Goal: Find contact information: Find contact information

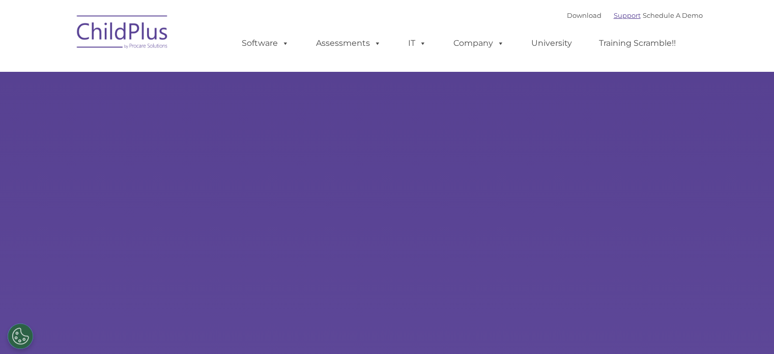
type input ""
click at [614, 16] on link "Support" at bounding box center [627, 15] width 27 height 8
select select "MEDIUM"
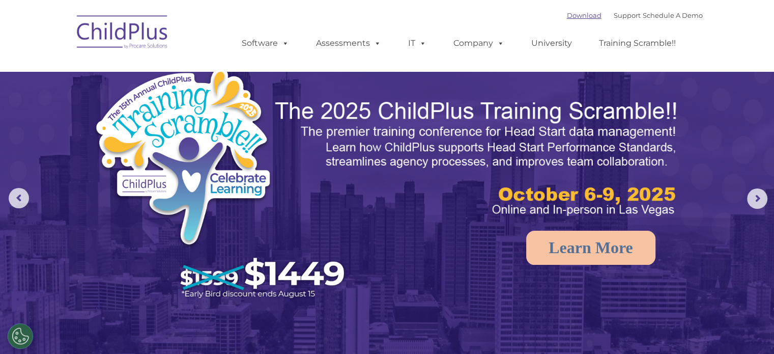
click at [574, 14] on link "Download" at bounding box center [584, 15] width 35 height 8
click at [621, 18] on link "Support" at bounding box center [627, 15] width 27 height 8
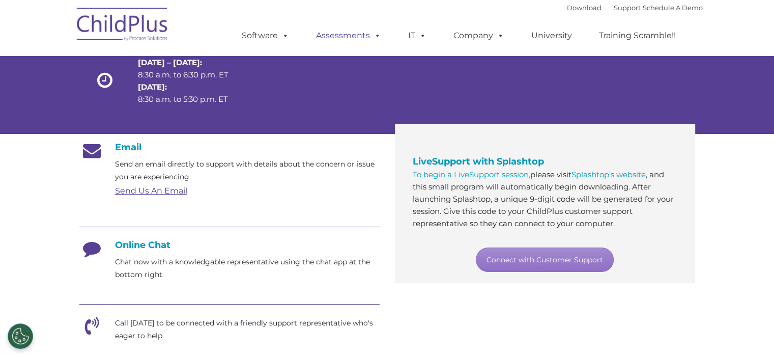
scroll to position [104, 0]
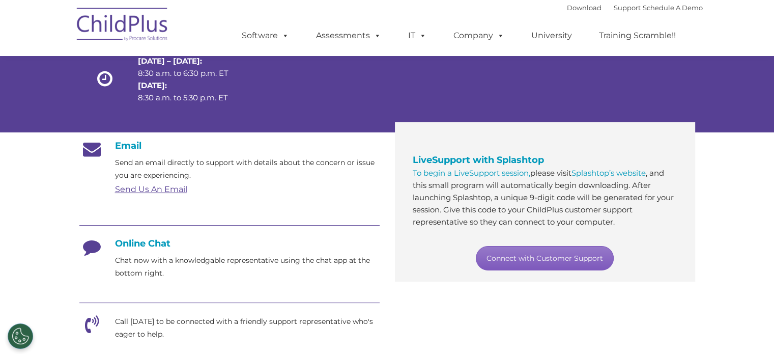
click at [551, 257] on link "Connect with Customer Support" at bounding box center [545, 258] width 138 height 24
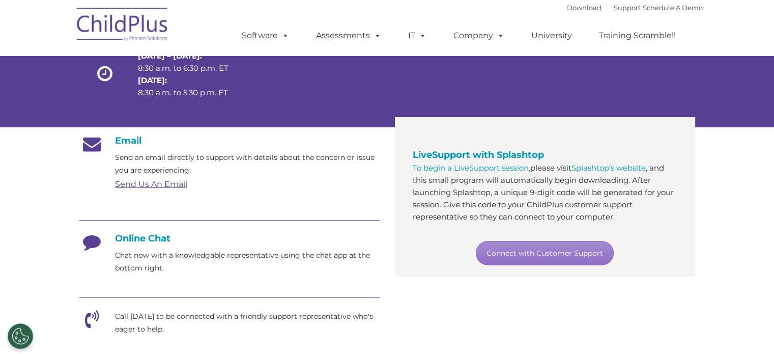
scroll to position [112, 0]
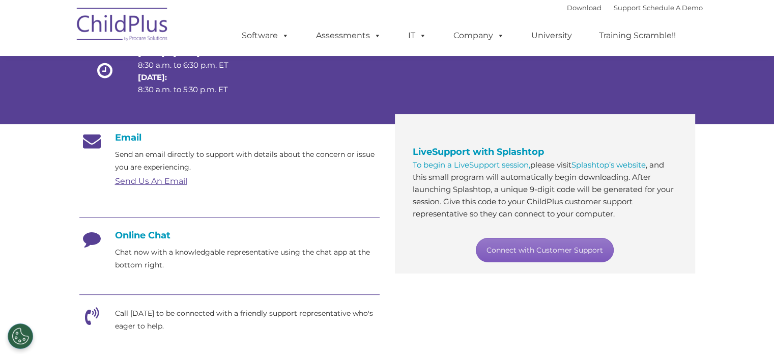
click at [556, 250] on link "Connect with Customer Support" at bounding box center [545, 250] width 138 height 24
